Goal: Task Accomplishment & Management: Use online tool/utility

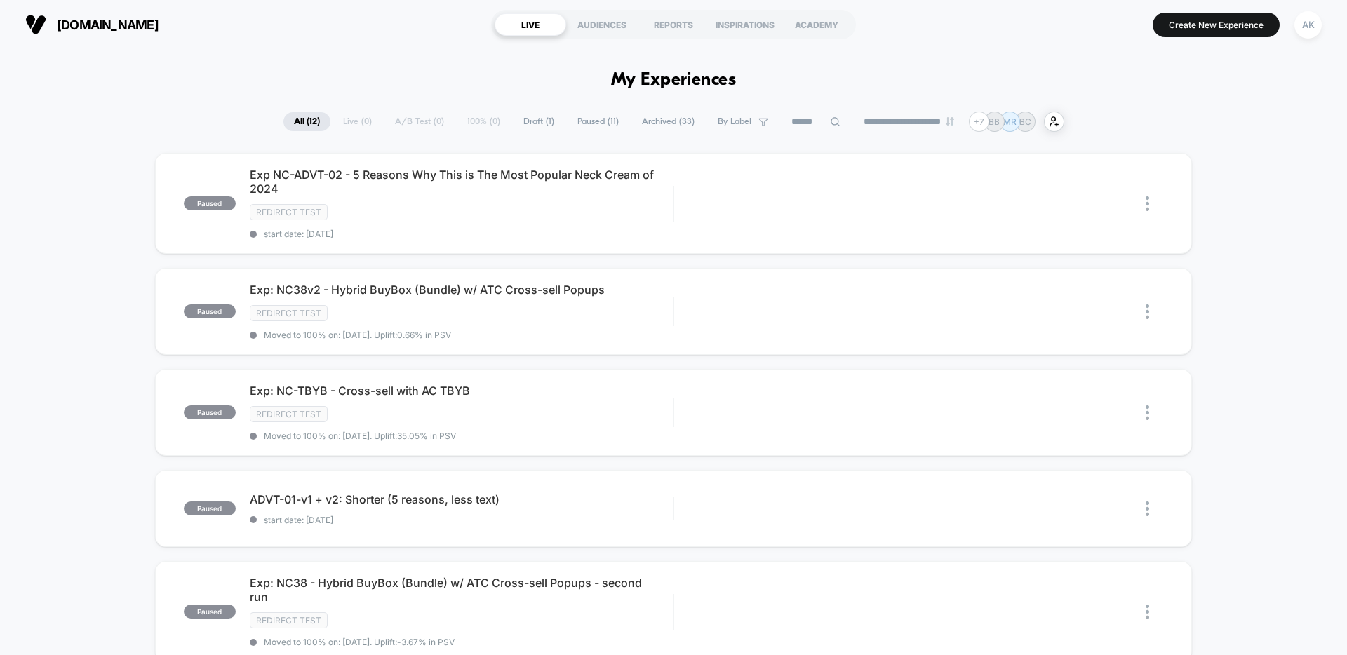
click at [529, 121] on span "Draft ( 1 )" at bounding box center [539, 121] width 52 height 19
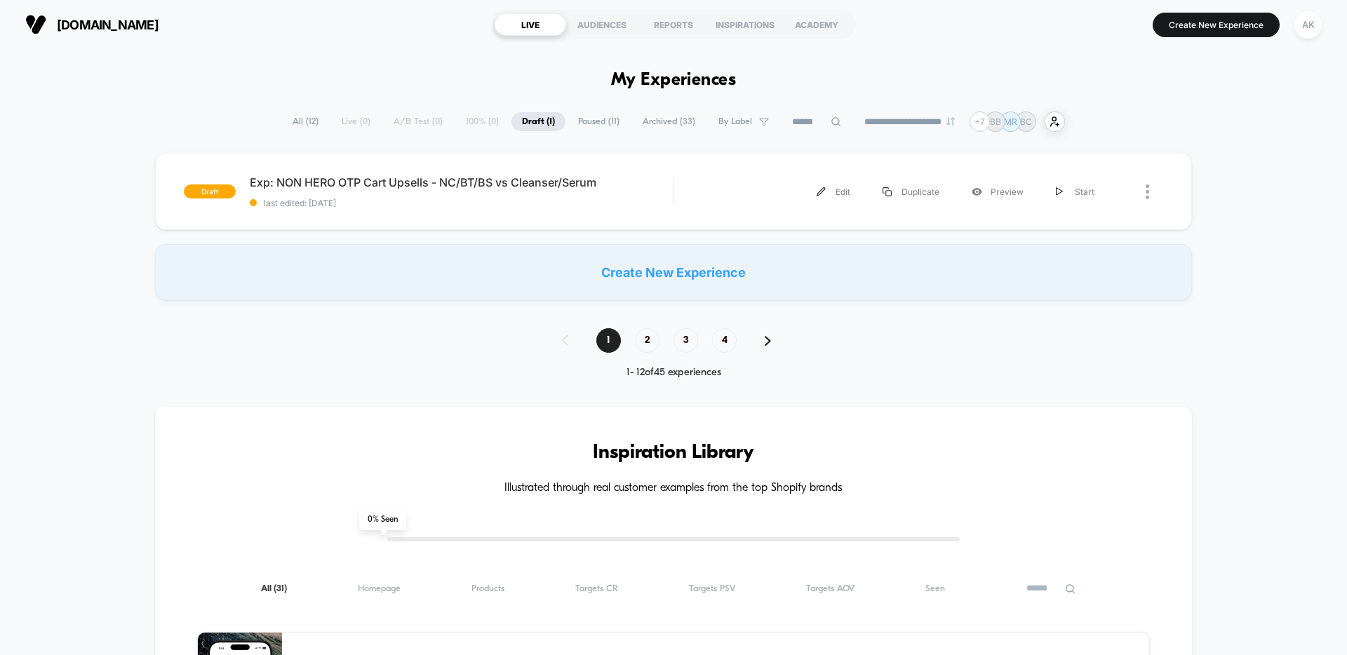
click at [745, 182] on div "Edit Duplicate Preview Start" at bounding box center [899, 192] width 422 height 32
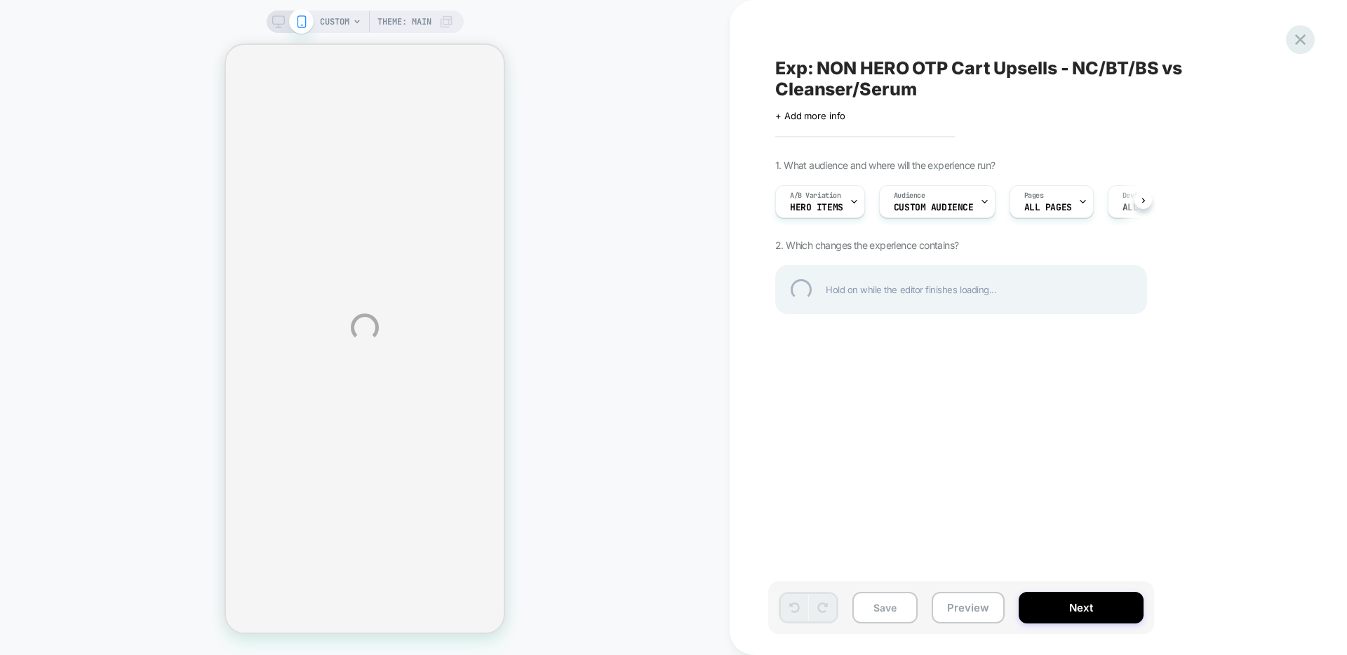
click at [1303, 32] on div at bounding box center [1300, 39] width 29 height 29
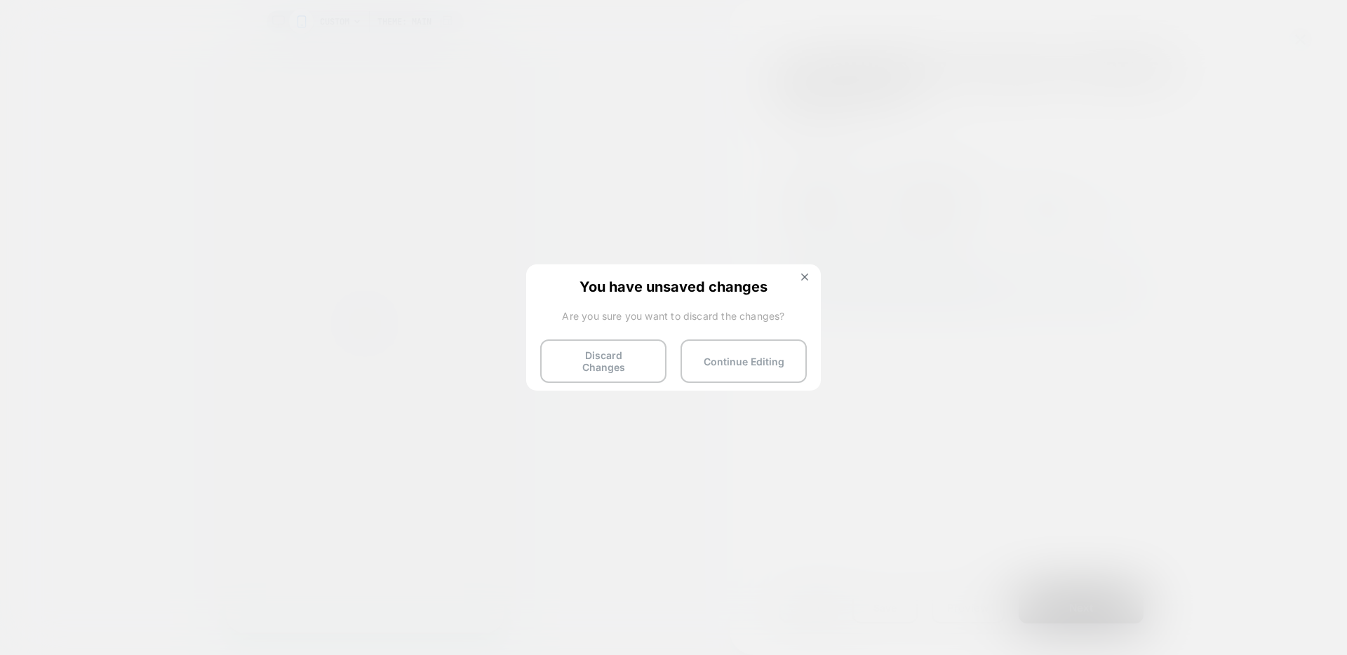
click at [806, 275] on img at bounding box center [804, 277] width 7 height 7
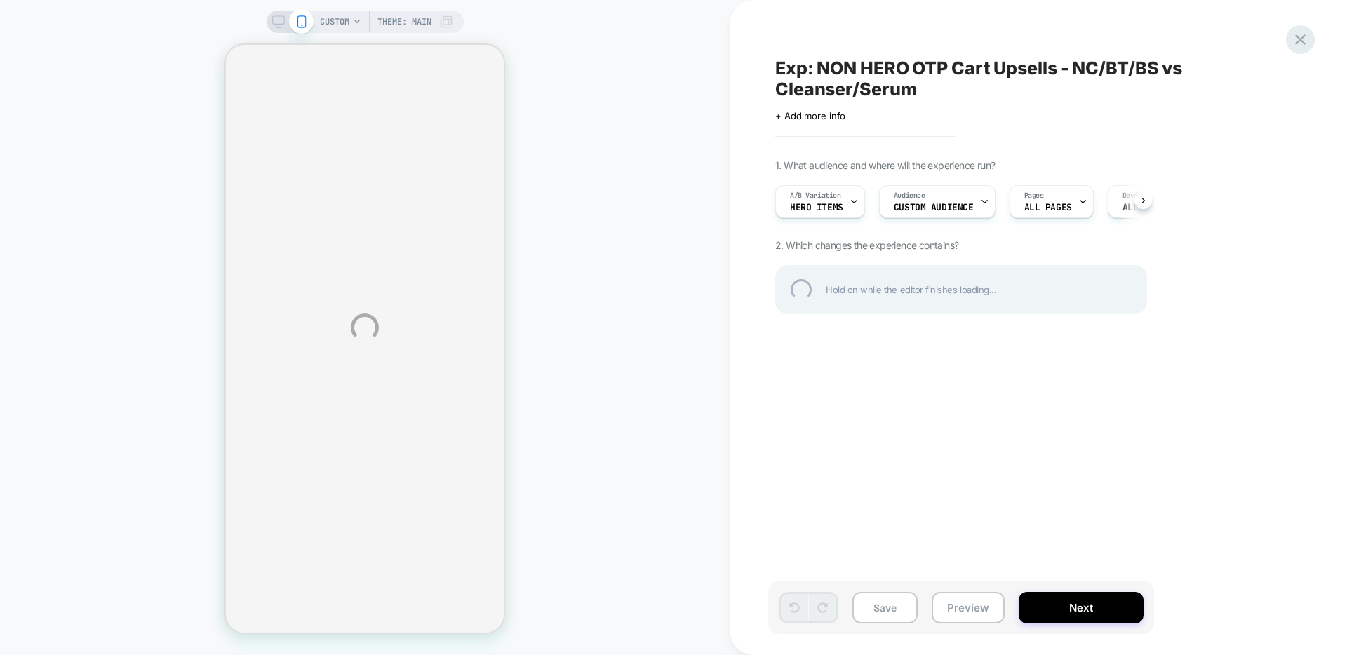
click at [1300, 44] on div at bounding box center [1300, 39] width 29 height 29
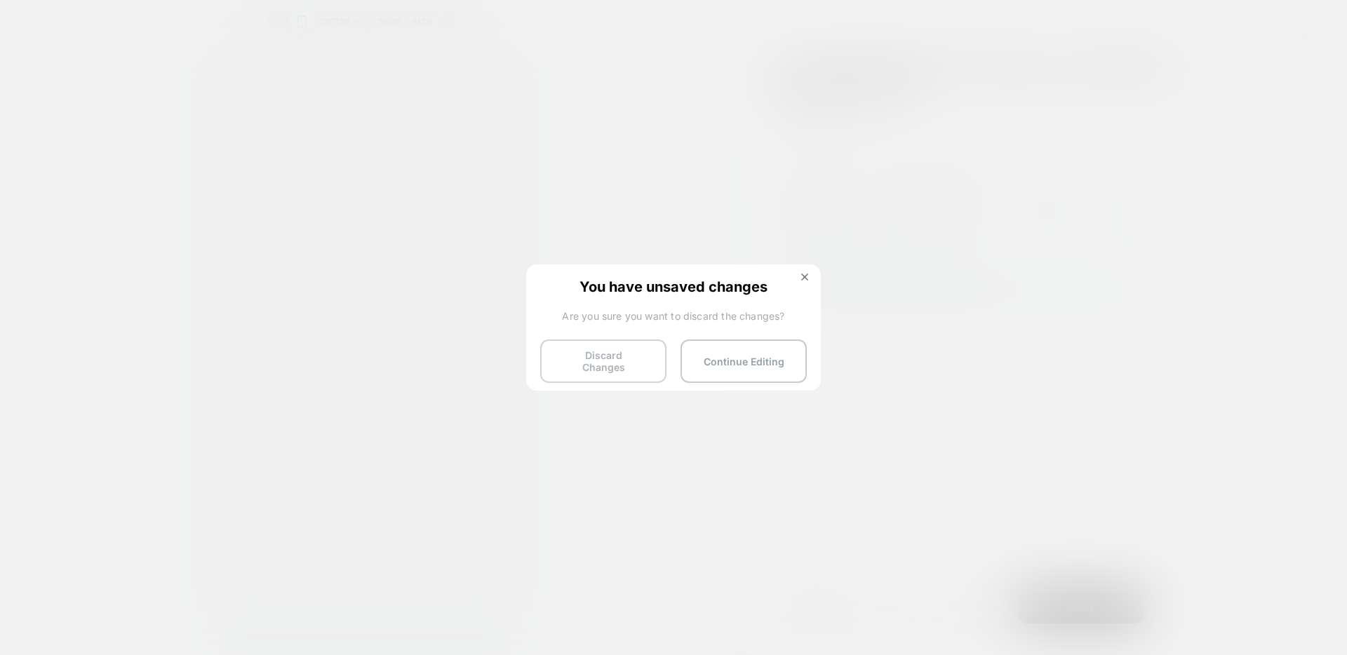
click at [574, 355] on button "Discard Changes" at bounding box center [603, 360] width 126 height 43
